Goal: Task Accomplishment & Management: Use online tool/utility

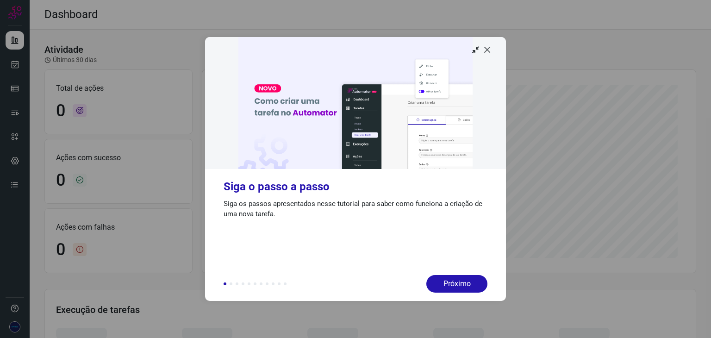
click at [488, 50] on icon at bounding box center [487, 49] width 9 height 9
click at [486, 45] on icon at bounding box center [487, 49] width 9 height 9
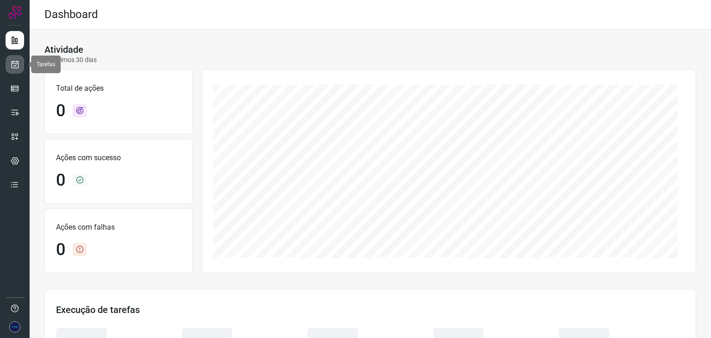
click at [12, 68] on icon at bounding box center [15, 64] width 10 height 9
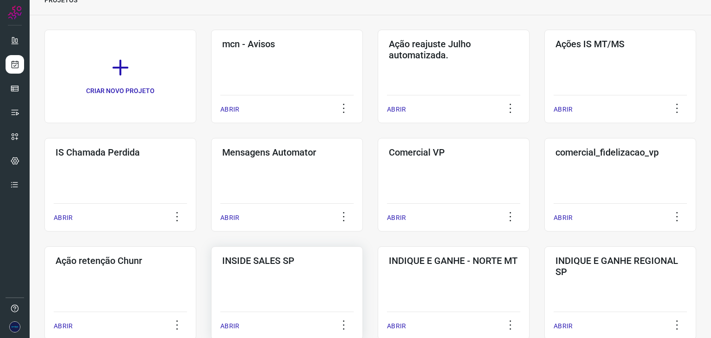
scroll to position [139, 0]
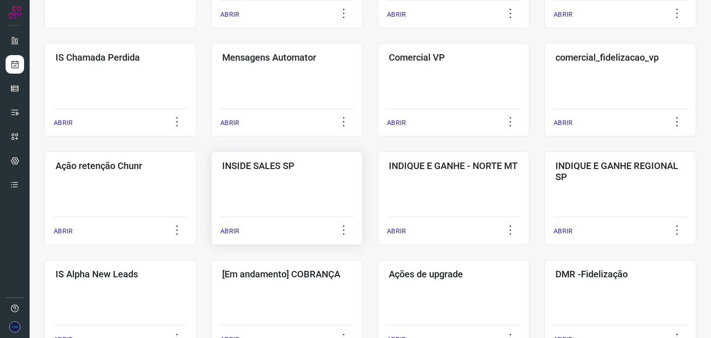
click at [224, 229] on p "ABRIR" at bounding box center [229, 231] width 19 height 10
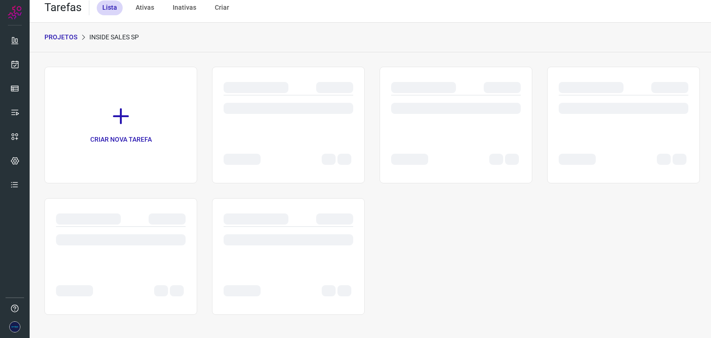
scroll to position [7, 0]
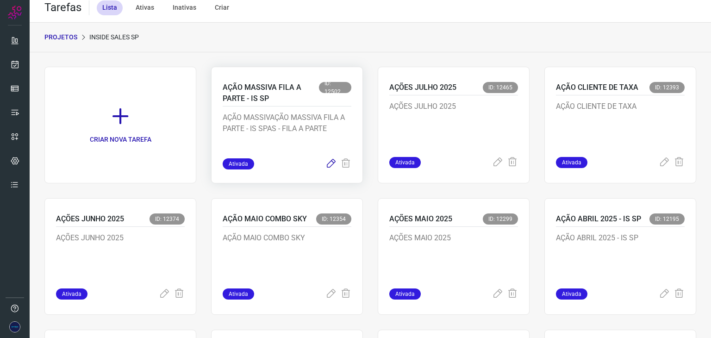
click at [328, 165] on icon at bounding box center [330, 163] width 11 height 11
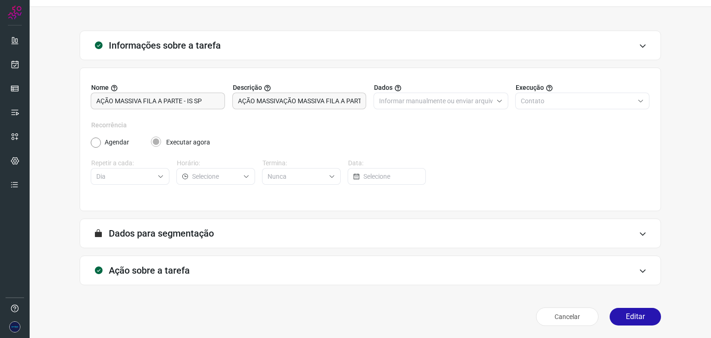
scroll to position [24, 0]
click at [618, 315] on button "Editar" at bounding box center [634, 316] width 51 height 18
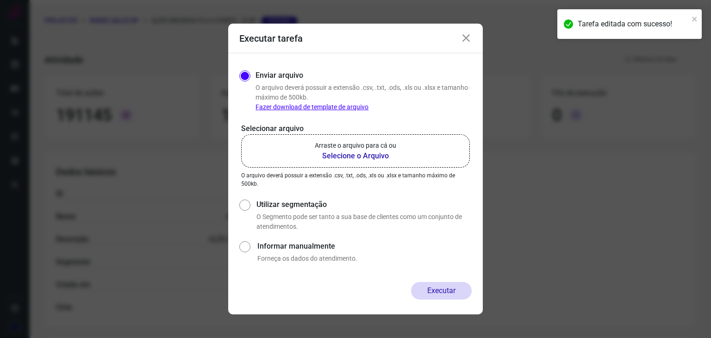
click at [365, 156] on b "Selecione o Arquivo" at bounding box center [355, 155] width 81 height 11
click at [0, 0] on input "Arraste o arquivo para cá ou Selecione o Arquivo" at bounding box center [0, 0] width 0 height 0
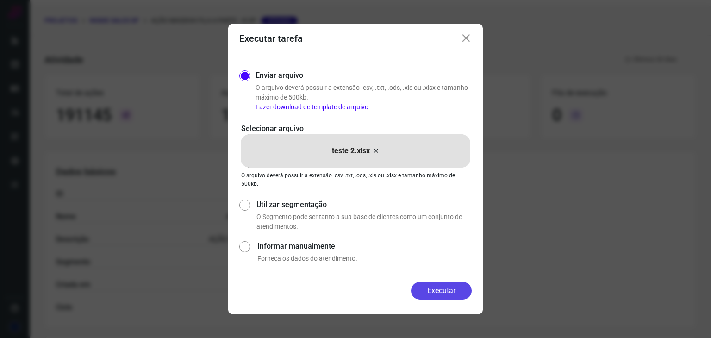
click at [445, 294] on button "Executar" at bounding box center [441, 291] width 61 height 18
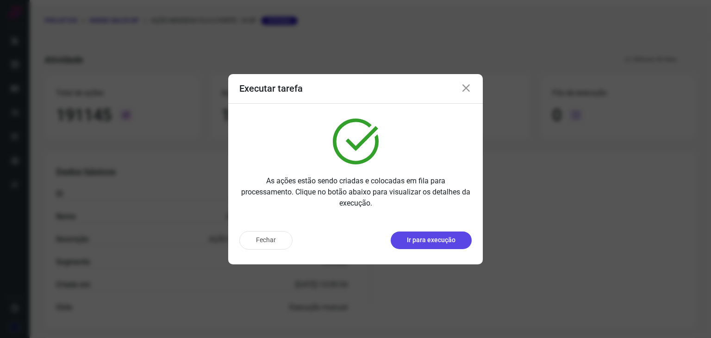
click at [442, 239] on p "Ir para execução" at bounding box center [431, 240] width 49 height 10
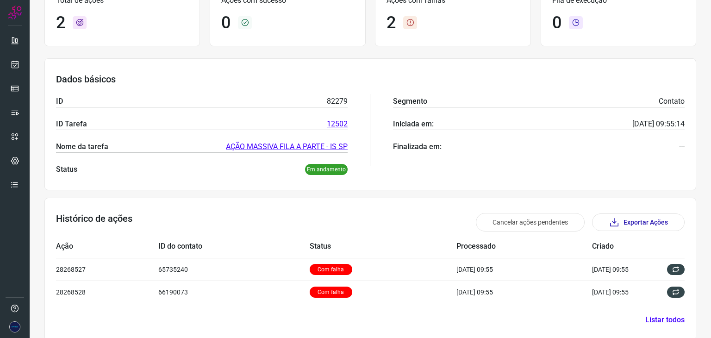
scroll to position [90, 0]
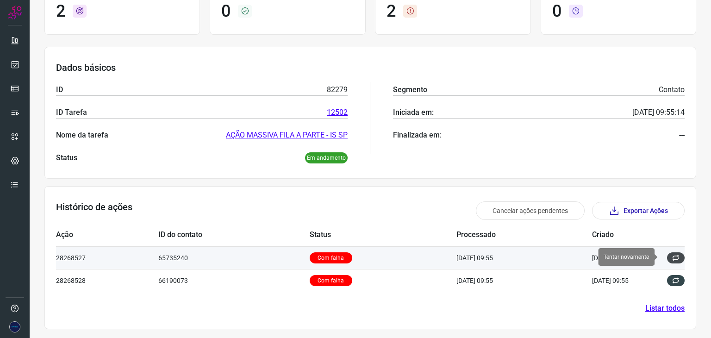
click at [672, 254] on icon at bounding box center [675, 257] width 7 height 7
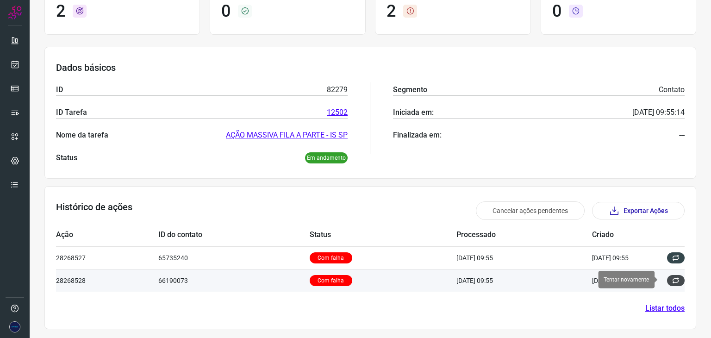
click at [672, 280] on icon at bounding box center [675, 280] width 7 height 7
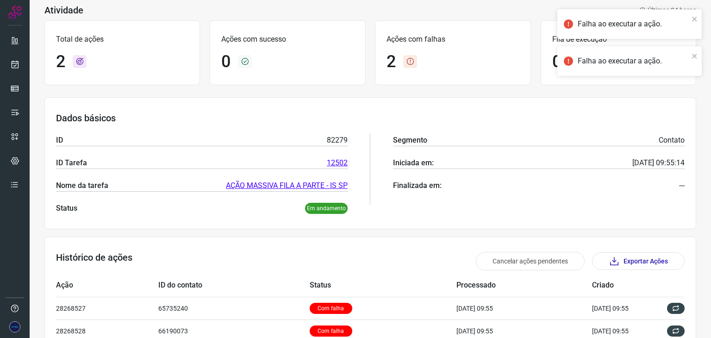
scroll to position [0, 0]
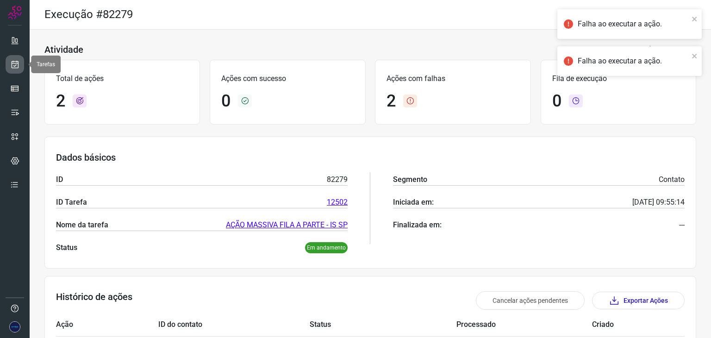
click at [10, 67] on icon at bounding box center [15, 64] width 10 height 9
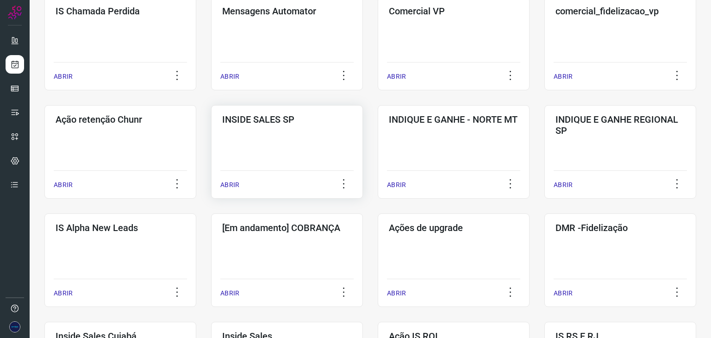
click at [224, 183] on p "ABRIR" at bounding box center [229, 185] width 19 height 10
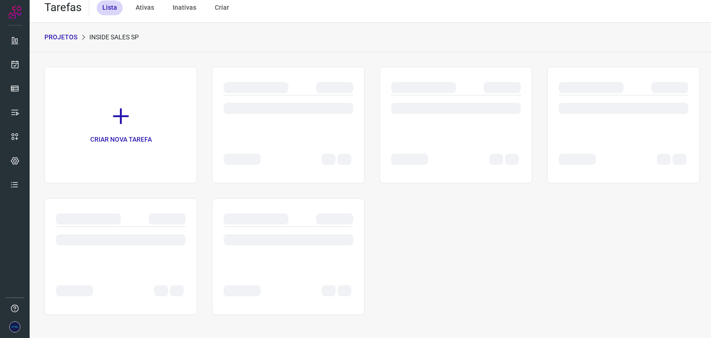
scroll to position [7, 0]
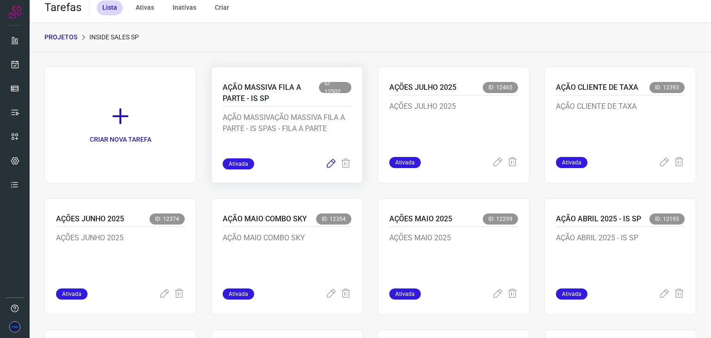
click at [329, 165] on icon at bounding box center [330, 163] width 11 height 11
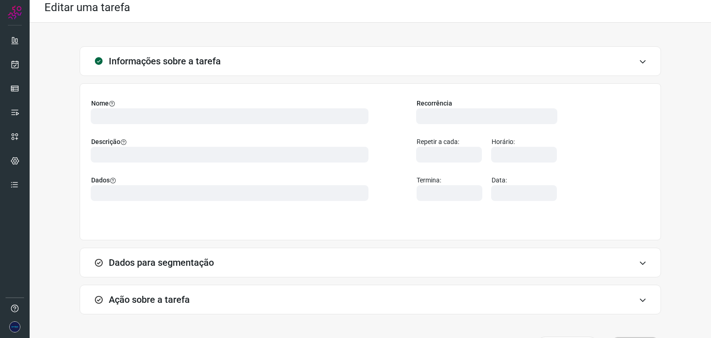
type input "524641"
type input "404146"
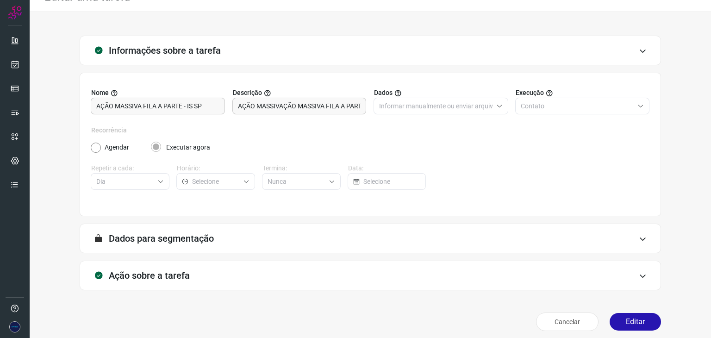
type input "Amigo 0800"
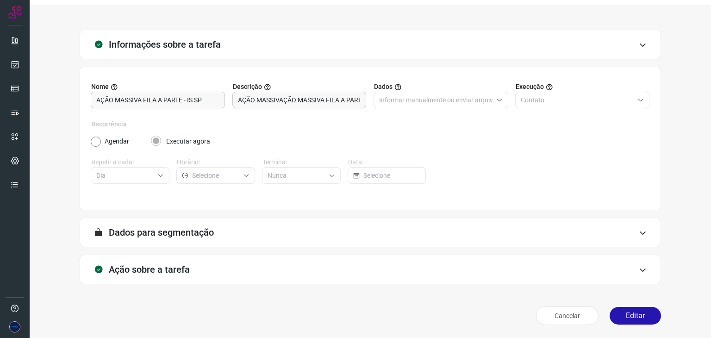
click at [639, 271] on icon at bounding box center [643, 269] width 8 height 7
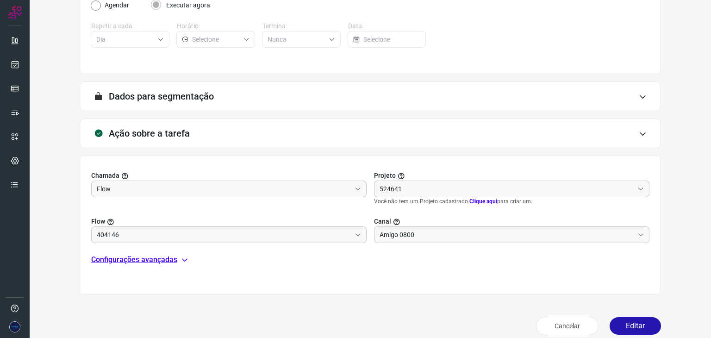
scroll to position [170, 0]
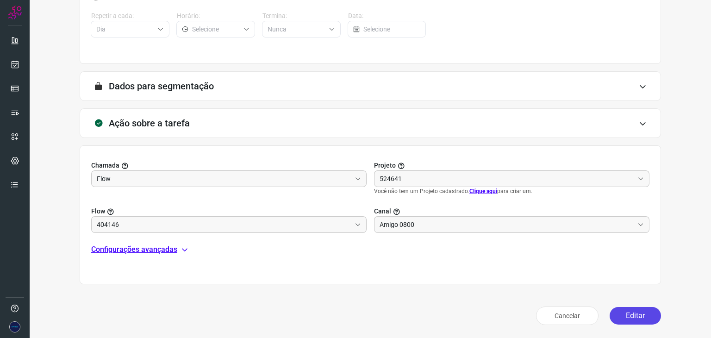
click at [621, 310] on button "Editar" at bounding box center [634, 316] width 51 height 18
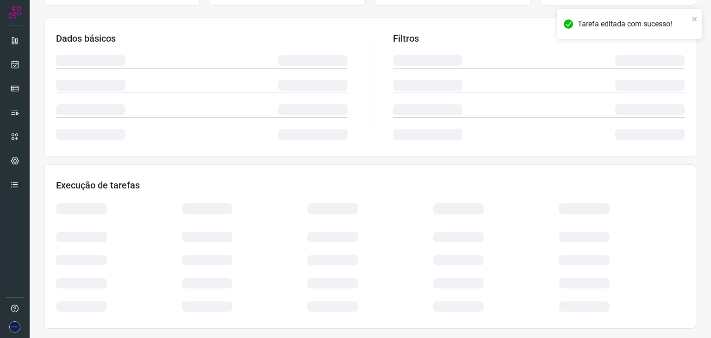
scroll to position [139, 0]
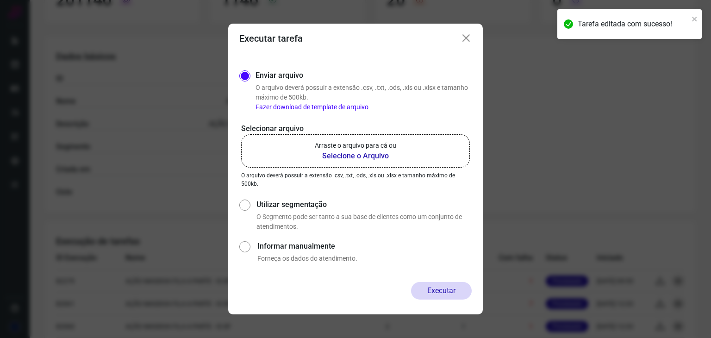
click at [468, 35] on icon at bounding box center [465, 38] width 11 height 11
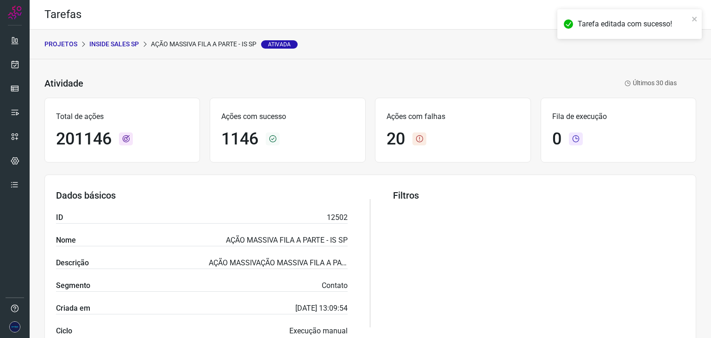
scroll to position [0, 0]
click at [15, 67] on icon at bounding box center [15, 64] width 10 height 9
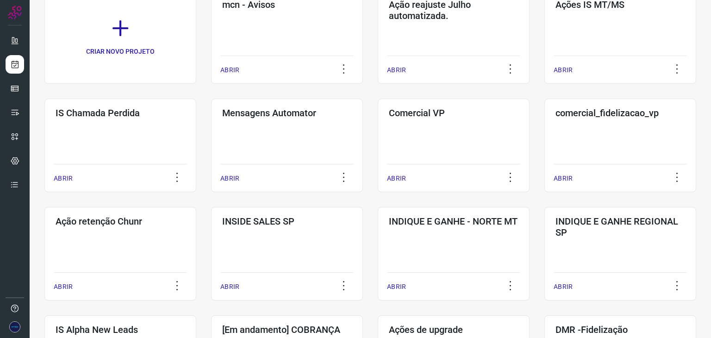
scroll to position [139, 0]
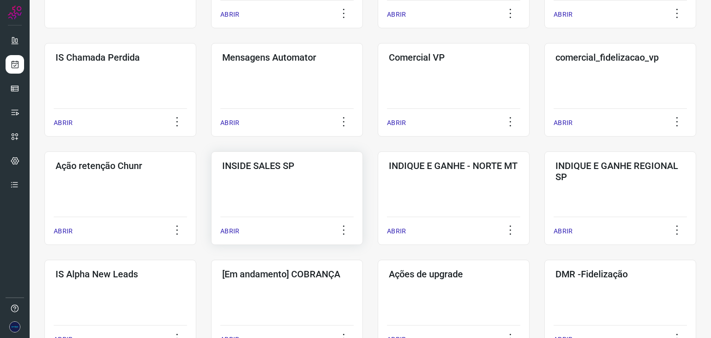
click at [228, 236] on div "ABRIR" at bounding box center [286, 228] width 133 height 23
click at [232, 232] on p "ABRIR" at bounding box center [229, 231] width 19 height 10
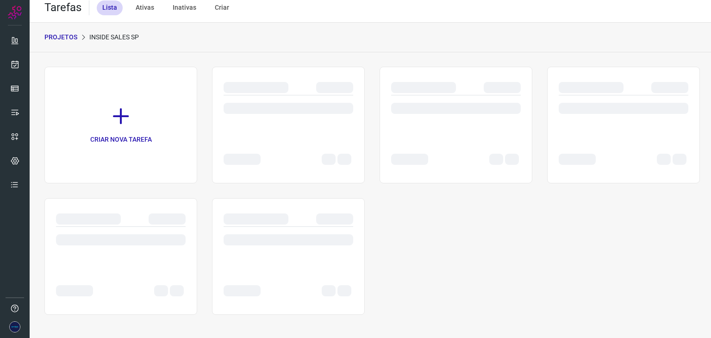
scroll to position [7, 0]
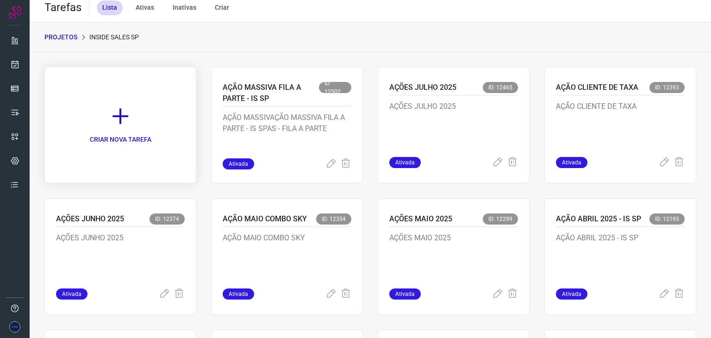
click at [124, 121] on icon at bounding box center [120, 116] width 20 height 20
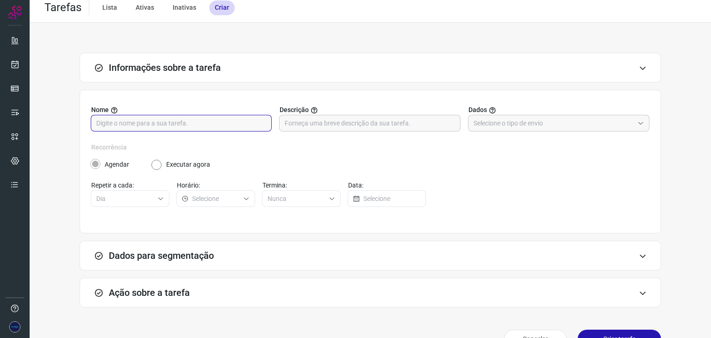
click at [213, 124] on input "text" at bounding box center [181, 123] width 170 height 16
click at [220, 123] on input "AÇÕES MASSIVAS - AGOSTO IS SP" at bounding box center [181, 123] width 170 height 16
type input "AÇÕES MASSIVAS - AGOSTO IS SP"
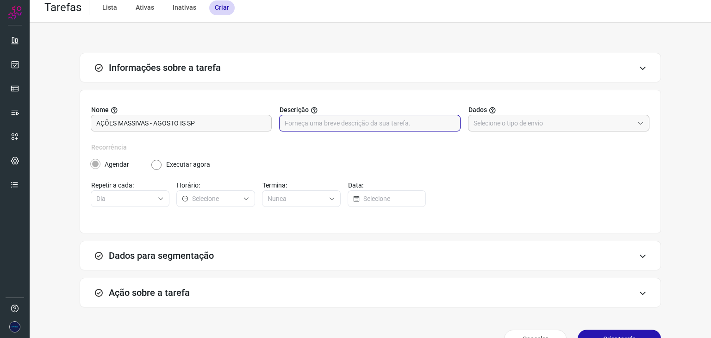
click at [324, 126] on input "text" at bounding box center [370, 123] width 170 height 16
paste input "AÇÕES MASSIVAS - AGOSTO IS SP"
type input "AÇÕES MASSIVAS - AGOSTO IS SP"
click at [640, 127] on div at bounding box center [558, 123] width 181 height 17
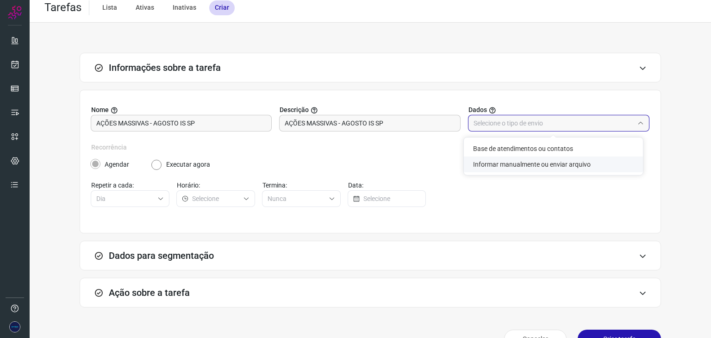
click at [545, 167] on li "Informar manualmente ou enviar arquivo" at bounding box center [553, 164] width 179 height 16
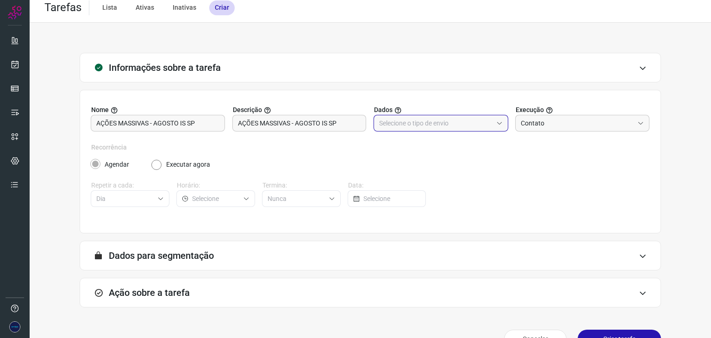
type input "Informar manualmente ou enviar arquivo"
radio input "false"
radio input "true"
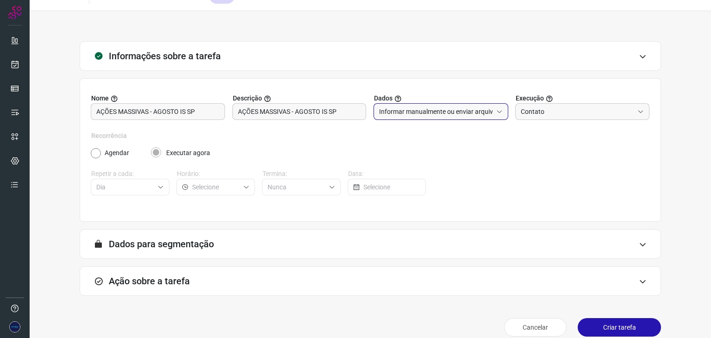
scroll to position [30, 0]
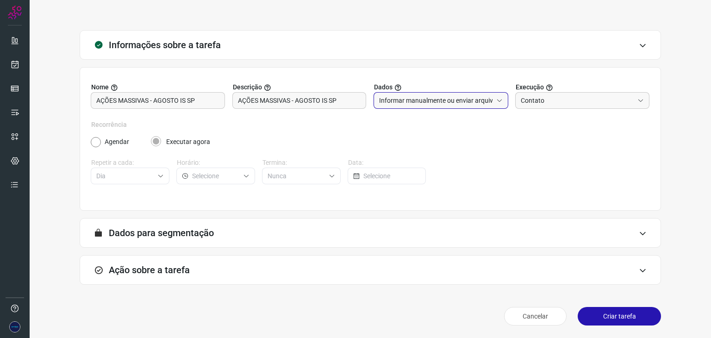
click at [639, 267] on icon at bounding box center [643, 270] width 8 height 7
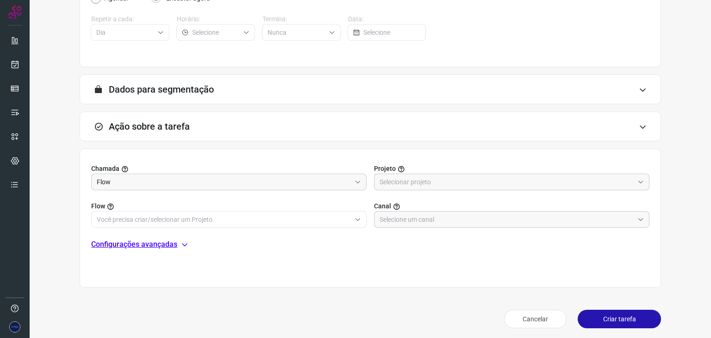
scroll to position [176, 0]
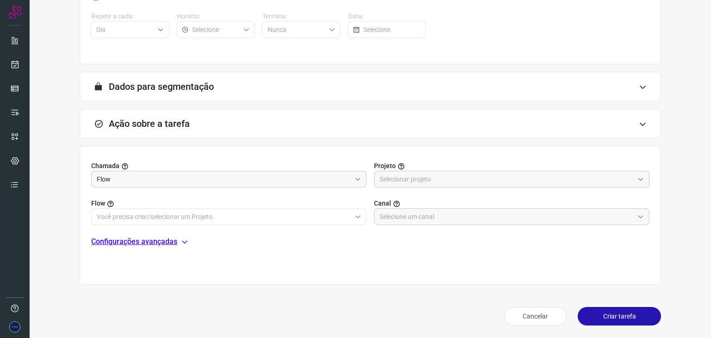
click at [637, 176] on icon at bounding box center [640, 179] width 6 height 6
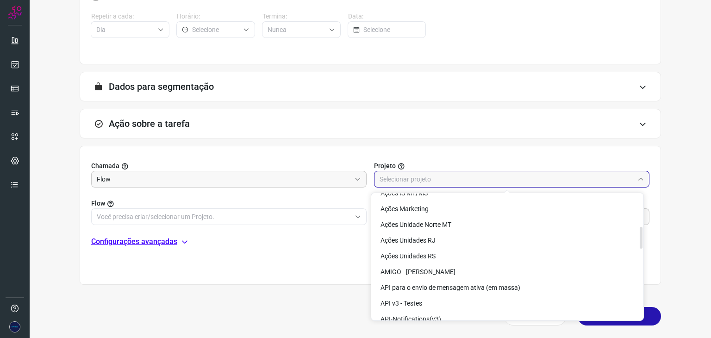
scroll to position [185, 0]
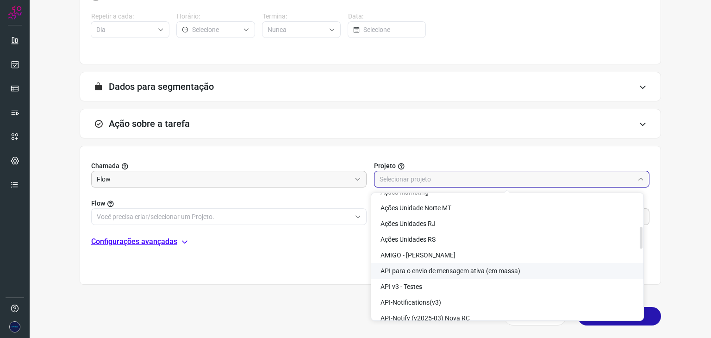
click at [481, 273] on span "API para o envio de mensagem ativa (em massa)" at bounding box center [450, 270] width 140 height 7
type input "API para o envio de mensagem ativa (em massa)"
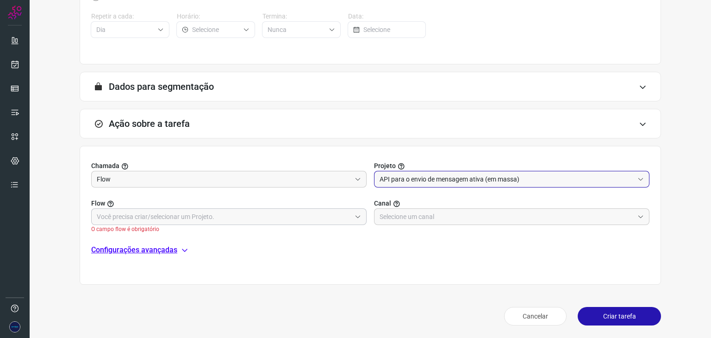
click at [354, 215] on icon at bounding box center [357, 216] width 6 height 6
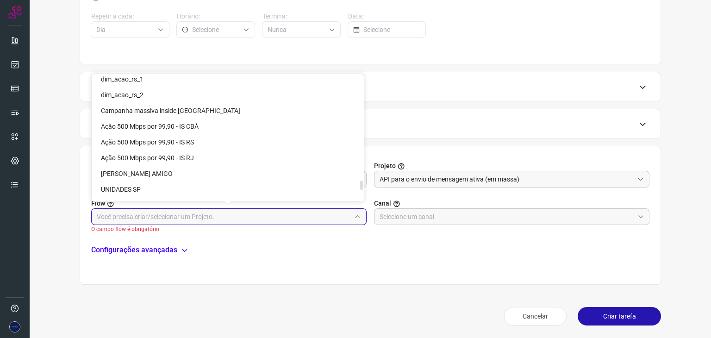
scroll to position [2036, 0]
click at [150, 108] on span "Campanha massiva inside SP" at bounding box center [170, 109] width 139 height 7
type input "Campanha massiva inside SP"
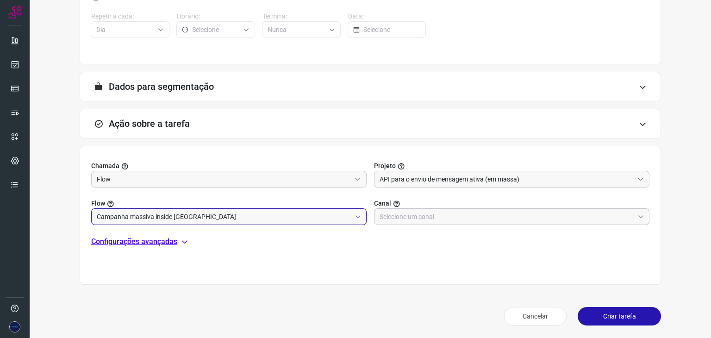
click at [637, 214] on div at bounding box center [511, 216] width 275 height 17
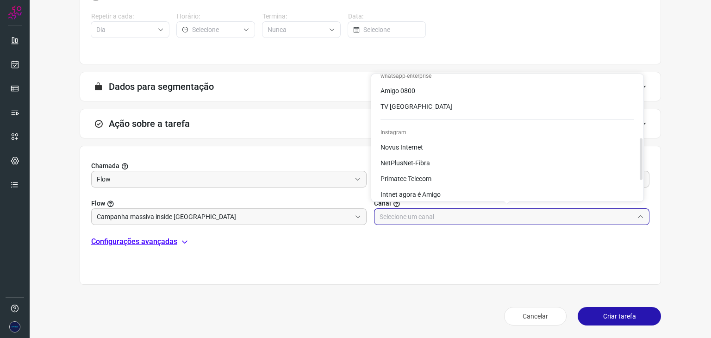
scroll to position [185, 0]
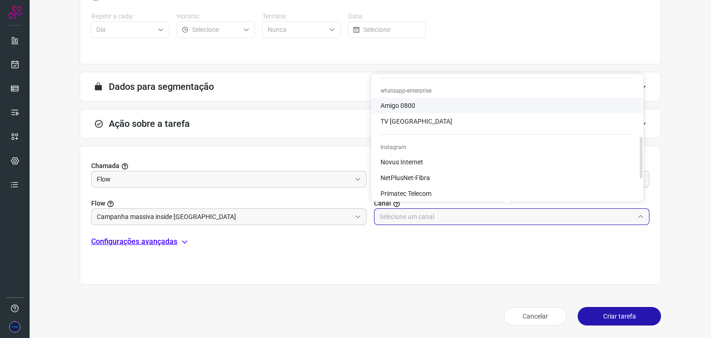
click at [413, 107] on span "Amigo 0800" at bounding box center [397, 105] width 35 height 7
type input "Amigo 0800"
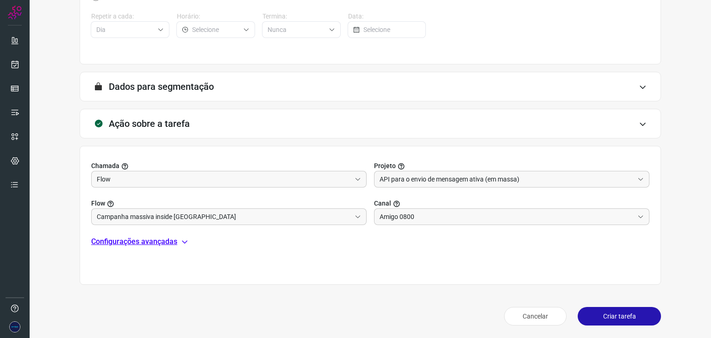
click at [616, 316] on button "Criar tarefa" at bounding box center [619, 316] width 83 height 19
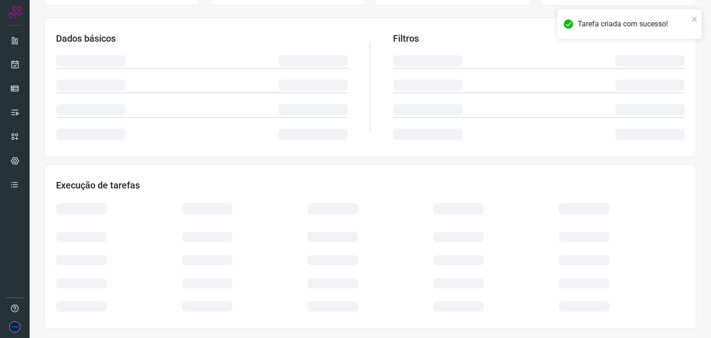
scroll to position [139, 0]
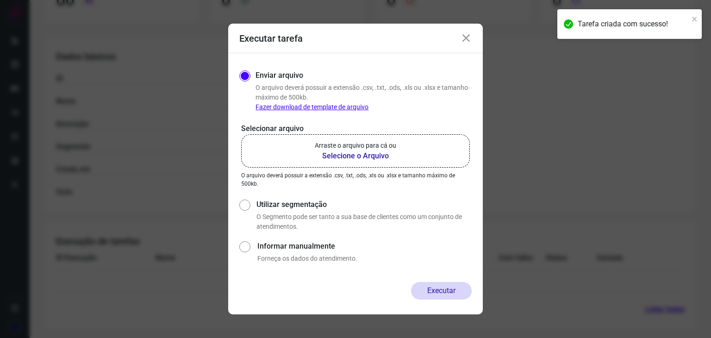
click at [465, 37] on icon at bounding box center [465, 38] width 11 height 11
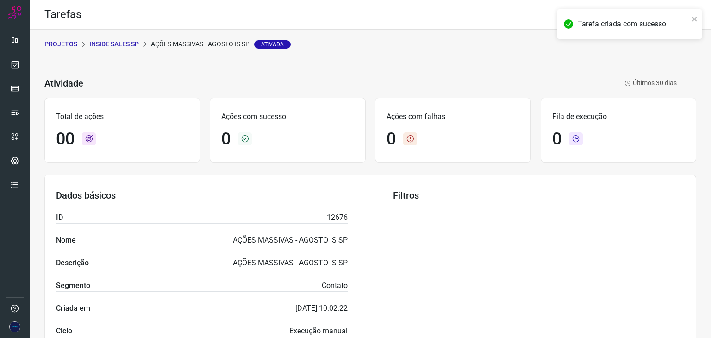
scroll to position [0, 0]
click at [15, 65] on icon at bounding box center [15, 64] width 10 height 9
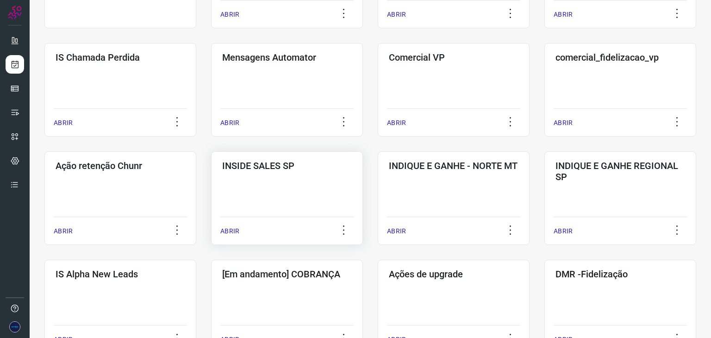
click at [234, 230] on p "ABRIR" at bounding box center [229, 231] width 19 height 10
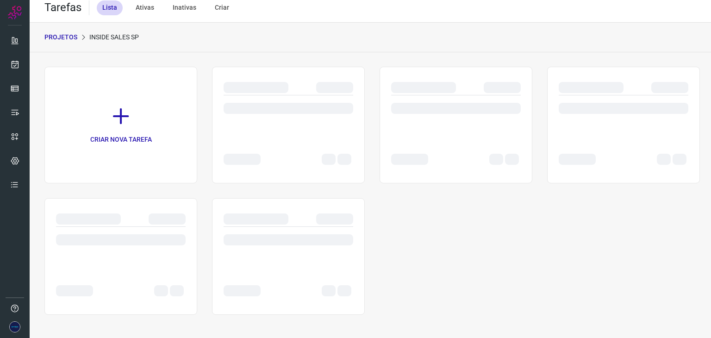
scroll to position [7, 0]
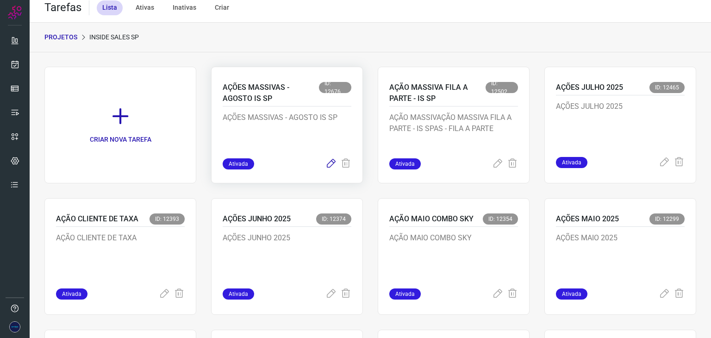
click at [326, 162] on icon at bounding box center [330, 163] width 11 height 11
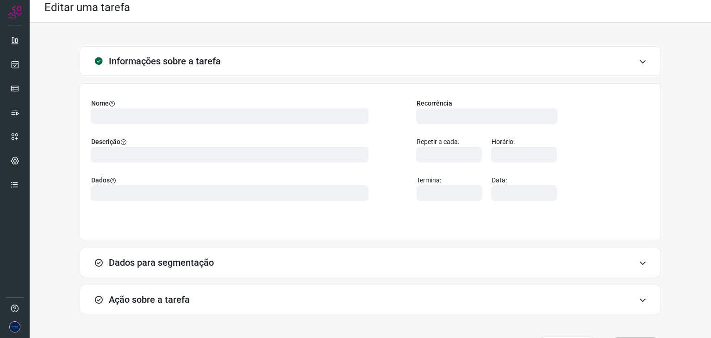
type input "524641"
type input "404146"
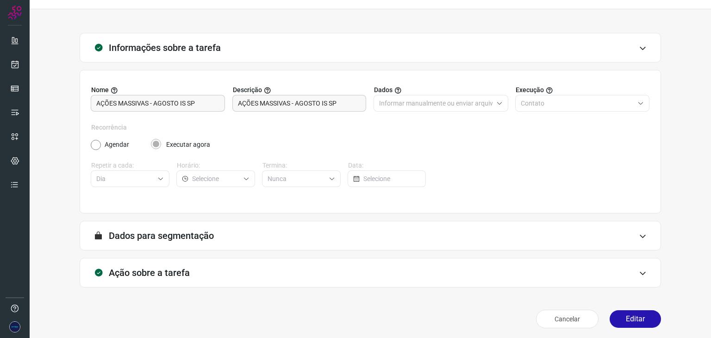
scroll to position [24, 0]
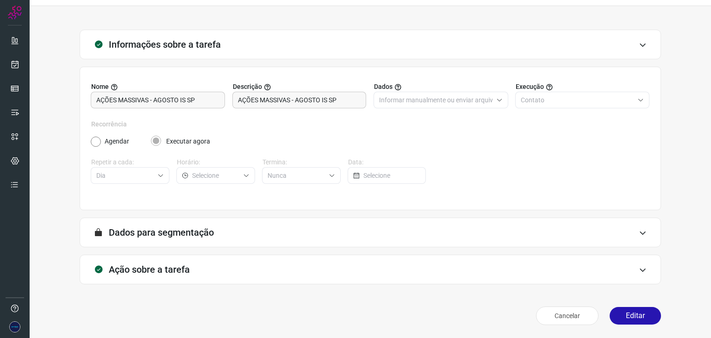
click at [643, 273] on div "Ação sobre a tarefa" at bounding box center [370, 270] width 581 height 30
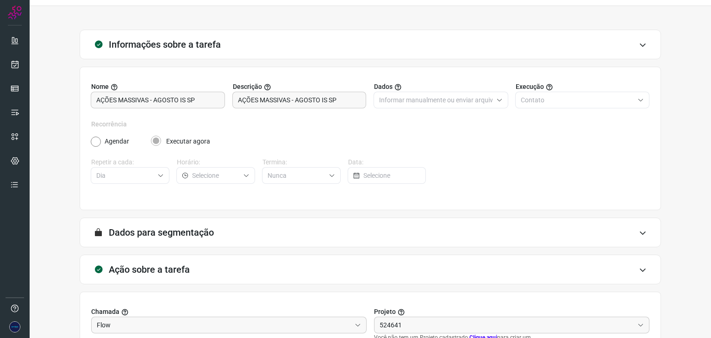
type input "Amigo 0800"
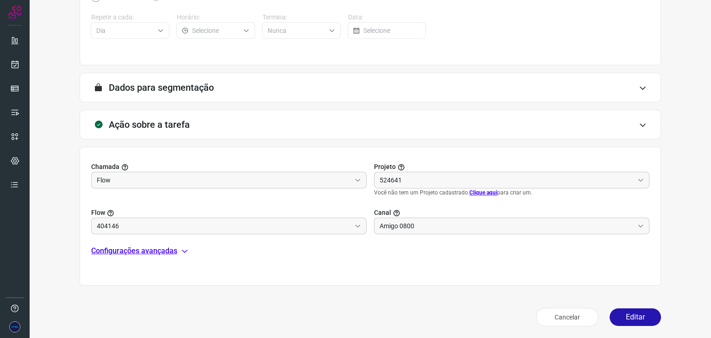
scroll to position [170, 0]
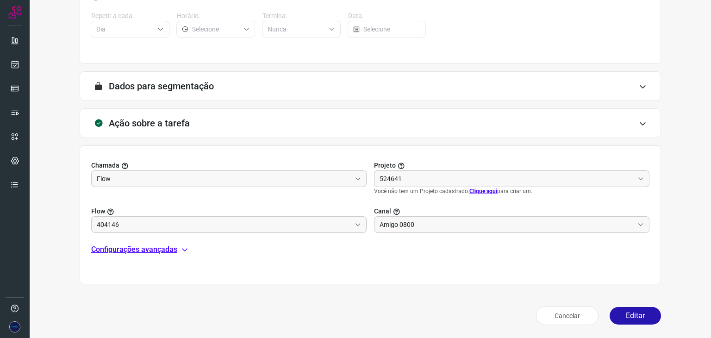
type input "Campanha massiva inside SP"
type input "API para o envio de mensagem ativa (em massa)"
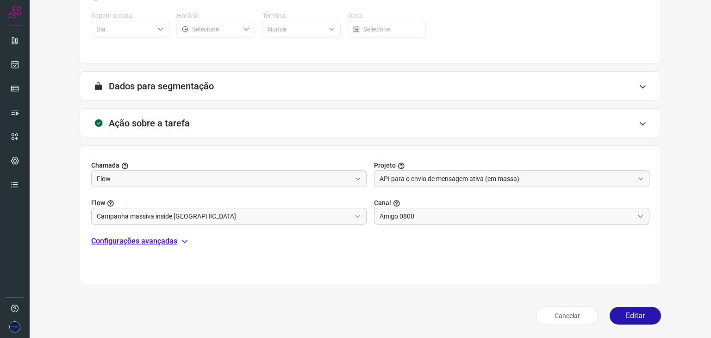
click at [154, 240] on p "Configurações avançadas" at bounding box center [134, 241] width 86 height 11
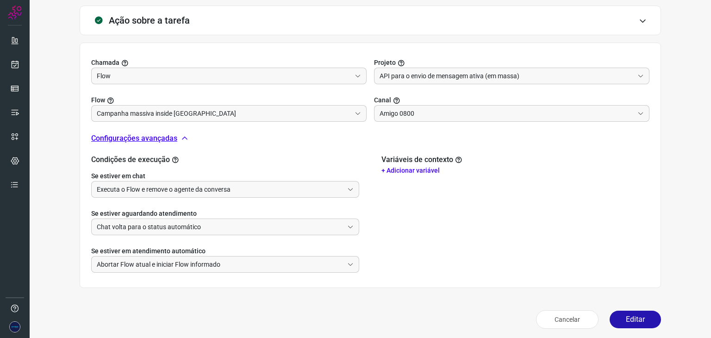
scroll to position [276, 0]
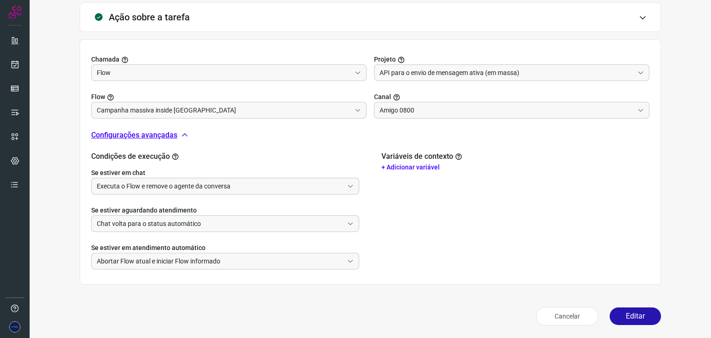
click at [351, 186] on div "Executa o Flow e remove o agente da conversa" at bounding box center [225, 186] width 268 height 17
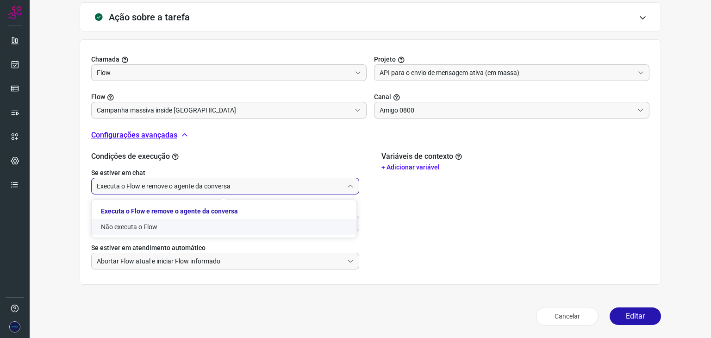
click at [141, 226] on li "Não executa o Flow" at bounding box center [224, 227] width 265 height 16
type input "Não executa o Flow"
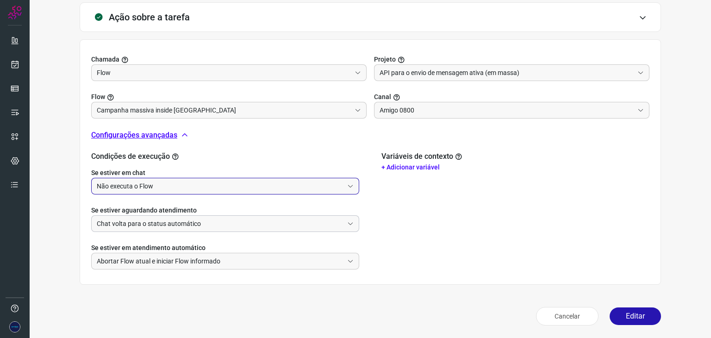
click at [348, 223] on icon at bounding box center [350, 223] width 6 height 6
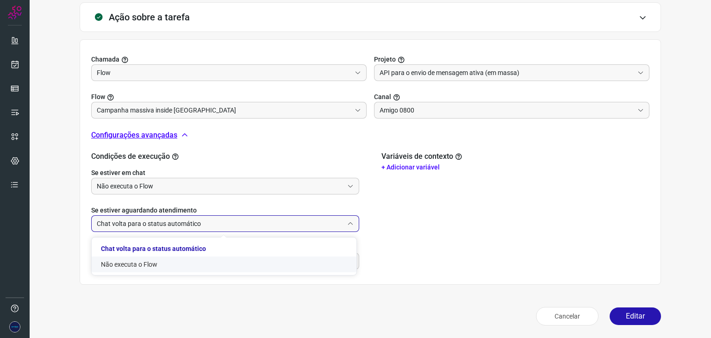
click at [123, 264] on li "Não executa o Flow" at bounding box center [224, 264] width 265 height 16
type input "Não executa o Flow"
click at [351, 261] on div "Abortar Flow atual e iniciar Flow informado" at bounding box center [225, 261] width 268 height 17
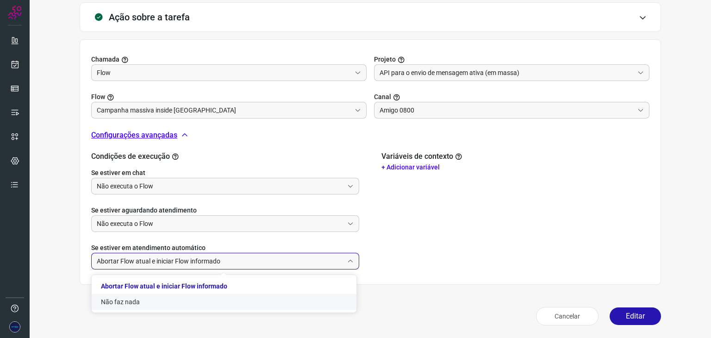
click at [124, 304] on li "Não faz nada" at bounding box center [224, 302] width 265 height 16
type input "Não faz nada"
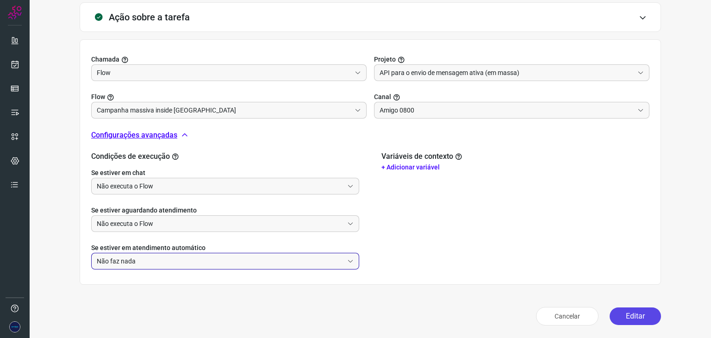
click at [633, 317] on button "Editar" at bounding box center [634, 316] width 51 height 18
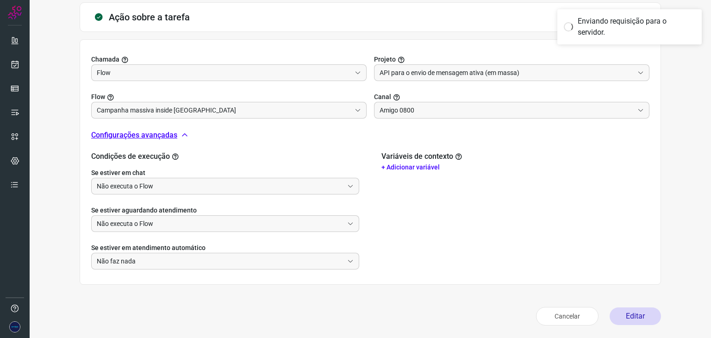
scroll to position [139, 0]
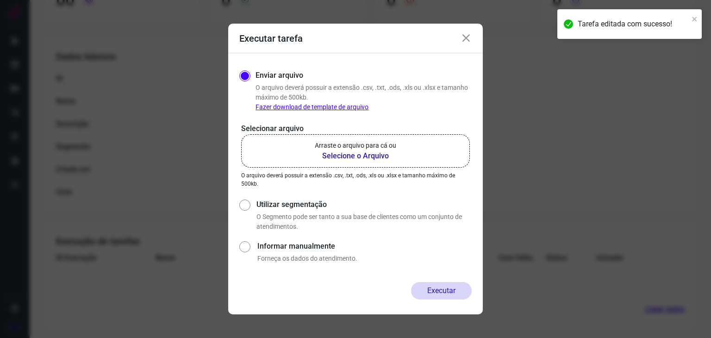
click at [356, 153] on b "Selecione o Arquivo" at bounding box center [355, 155] width 81 height 11
click at [0, 0] on input "Arraste o arquivo para cá ou Selecione o Arquivo" at bounding box center [0, 0] width 0 height 0
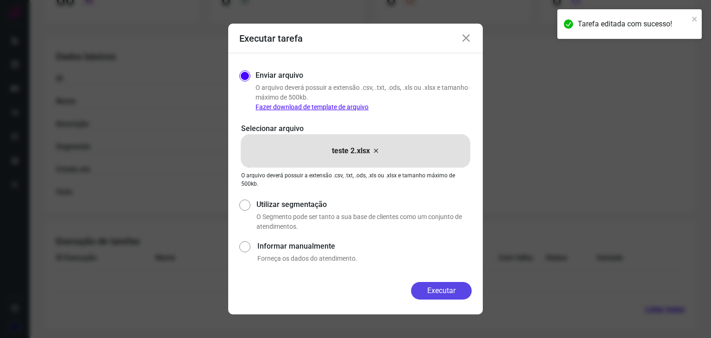
click at [447, 289] on button "Executar" at bounding box center [441, 291] width 61 height 18
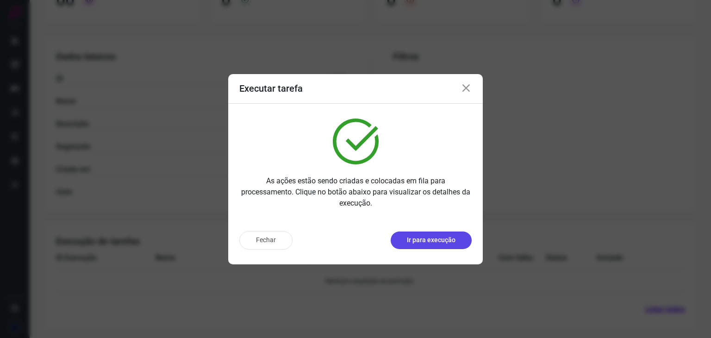
click at [433, 240] on p "Ir para execução" at bounding box center [431, 240] width 49 height 10
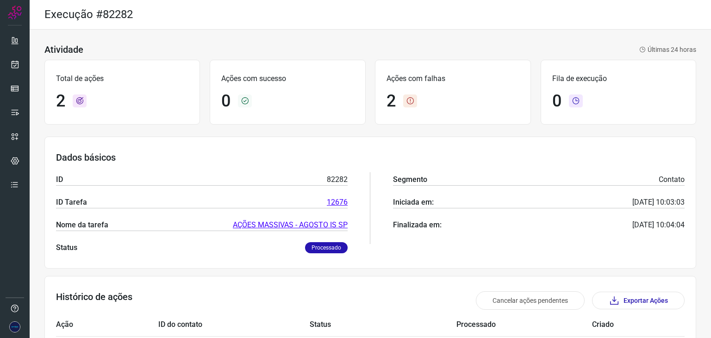
scroll to position [46, 0]
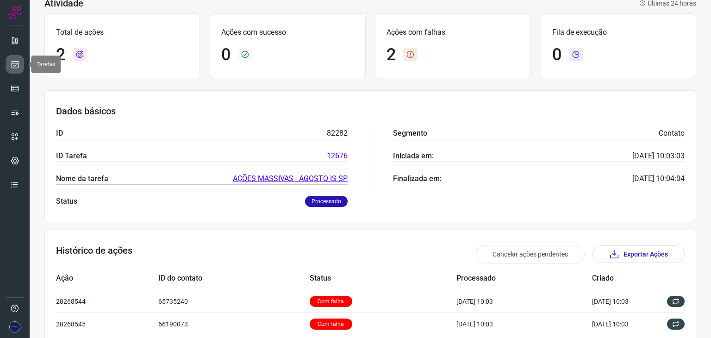
click at [17, 65] on icon at bounding box center [15, 64] width 10 height 9
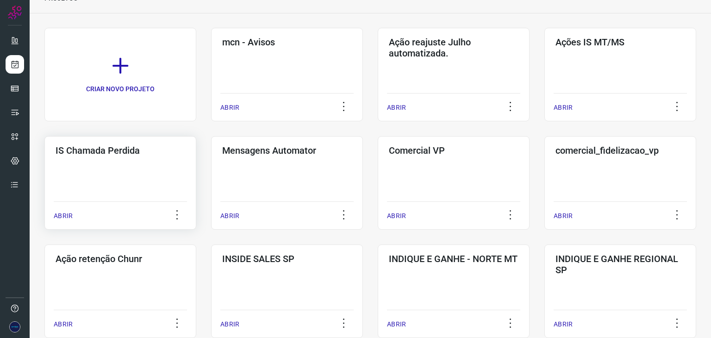
scroll to position [185, 0]
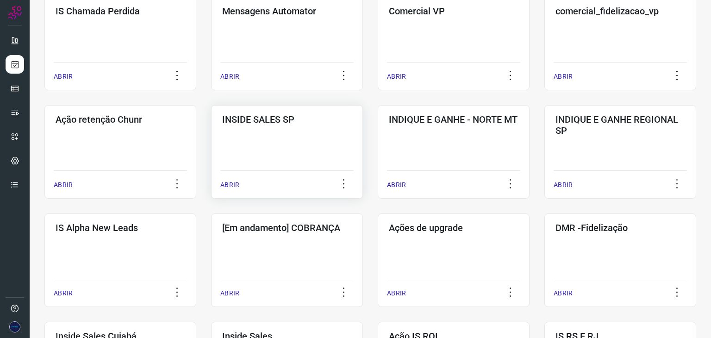
click at [226, 180] on p "ABRIR" at bounding box center [229, 185] width 19 height 10
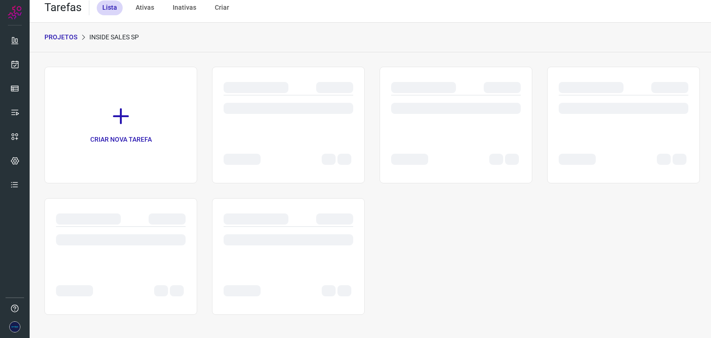
scroll to position [7, 0]
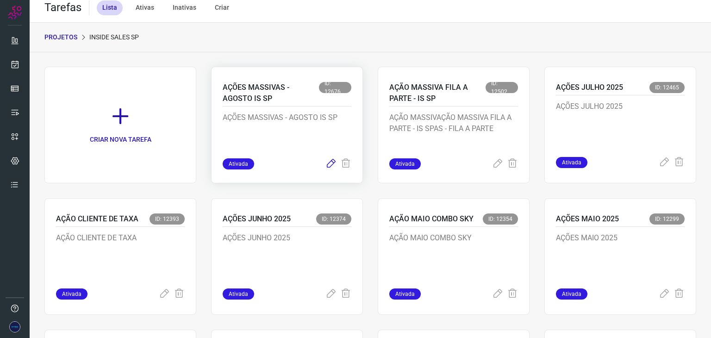
click at [325, 162] on icon at bounding box center [330, 163] width 11 height 11
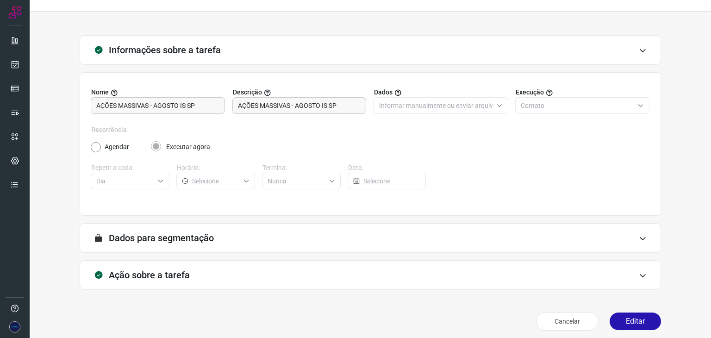
scroll to position [24, 0]
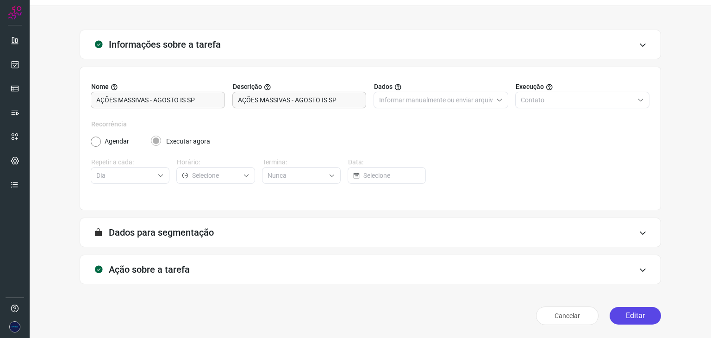
click at [624, 314] on button "Editar" at bounding box center [634, 316] width 51 height 18
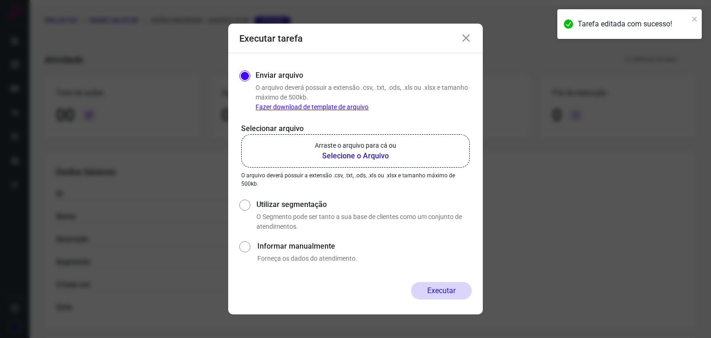
click at [364, 155] on b "Selecione o Arquivo" at bounding box center [355, 155] width 81 height 11
click at [0, 0] on input "Arraste o arquivo para cá ou Selecione o Arquivo" at bounding box center [0, 0] width 0 height 0
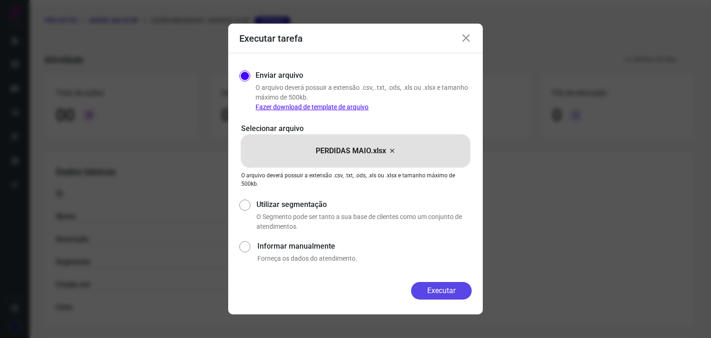
click at [434, 296] on button "Executar" at bounding box center [441, 291] width 61 height 18
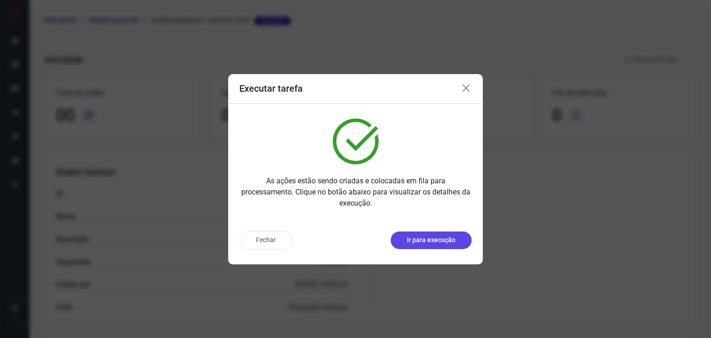
click at [425, 241] on p "Ir para execução" at bounding box center [431, 240] width 49 height 10
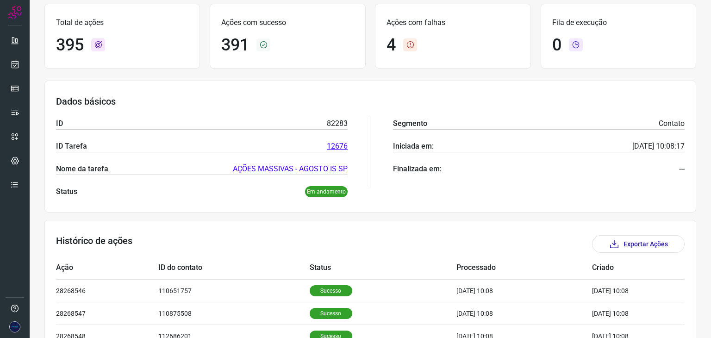
scroll to position [139, 0]
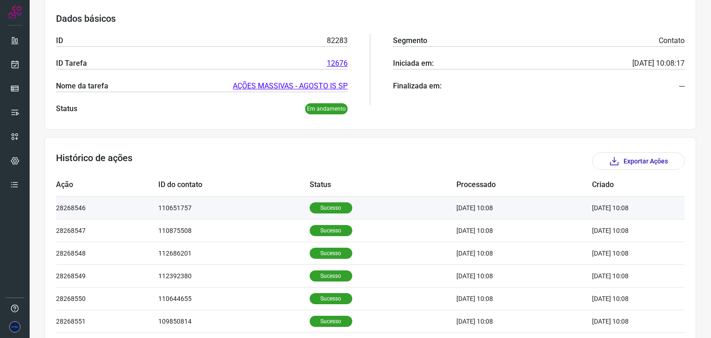
click at [323, 210] on p "Sucesso" at bounding box center [331, 207] width 43 height 11
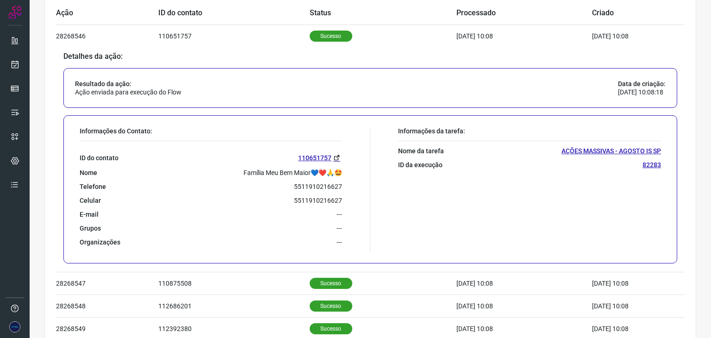
scroll to position [324, 0]
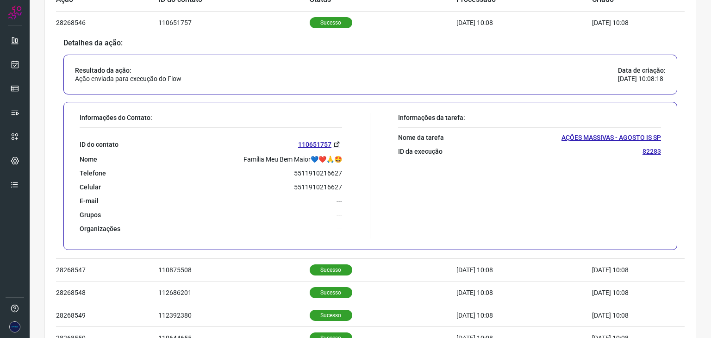
click at [312, 174] on p "5511910216627" at bounding box center [318, 173] width 48 height 8
copy p "5511910216627"
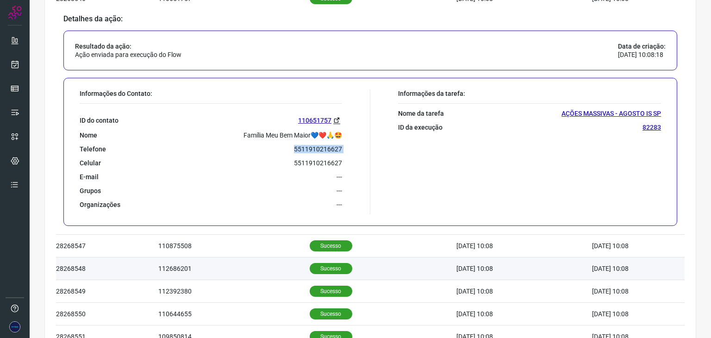
scroll to position [416, 0]
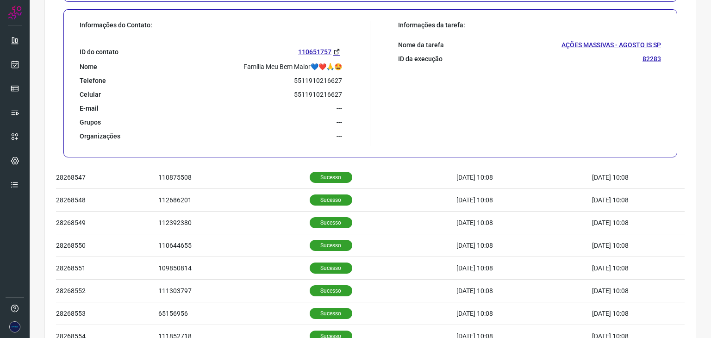
click at [315, 92] on p "5511910216627" at bounding box center [318, 94] width 48 height 8
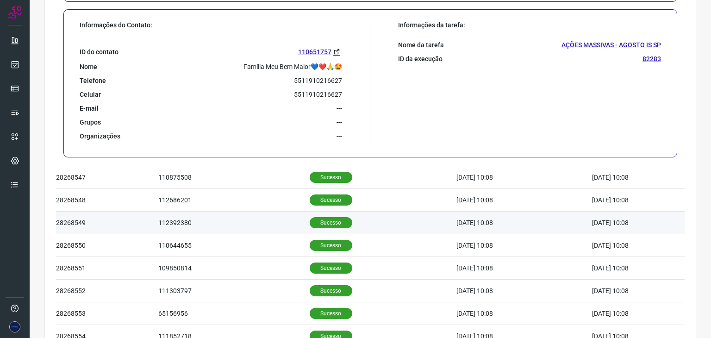
click at [321, 221] on p "Sucesso" at bounding box center [331, 222] width 43 height 11
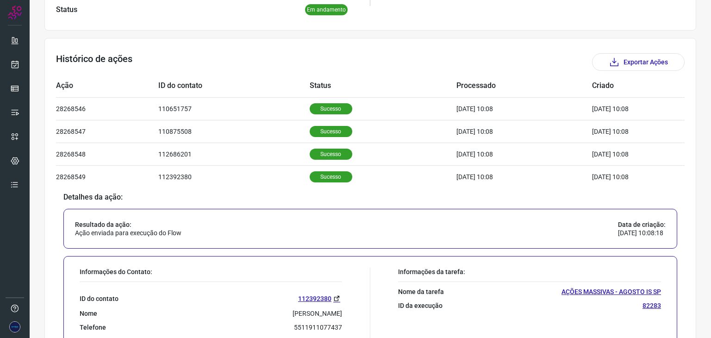
scroll to position [331, 0]
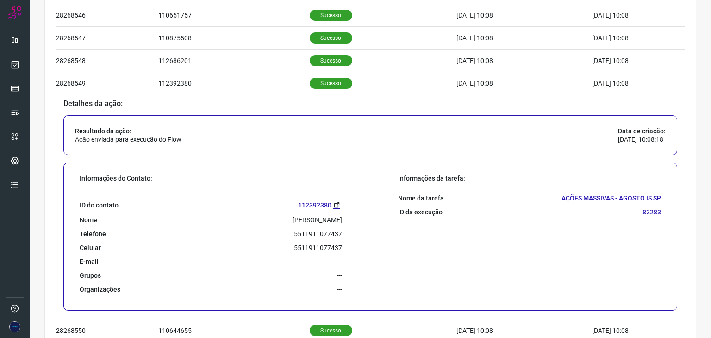
click at [323, 234] on p "5511911077437" at bounding box center [318, 234] width 48 height 8
copy p "5511911077437"
